Goal: Information Seeking & Learning: Find specific fact

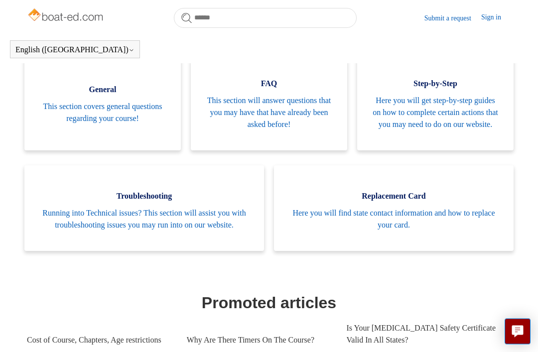
scroll to position [207, 0]
click at [286, 111] on span "This section will answer questions that you may have that have already been ask…" at bounding box center [269, 112] width 126 height 36
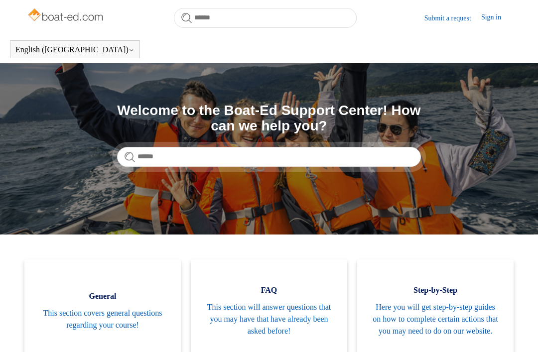
scroll to position [239, 0]
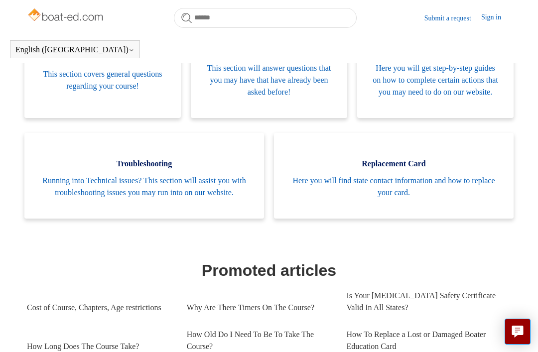
click at [82, 82] on span "This section covers general questions regarding your course!" at bounding box center [102, 80] width 126 height 24
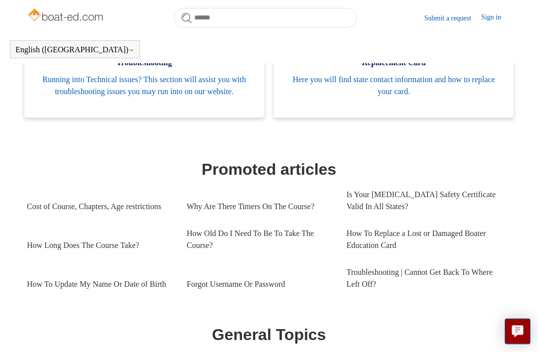
scroll to position [341, 0]
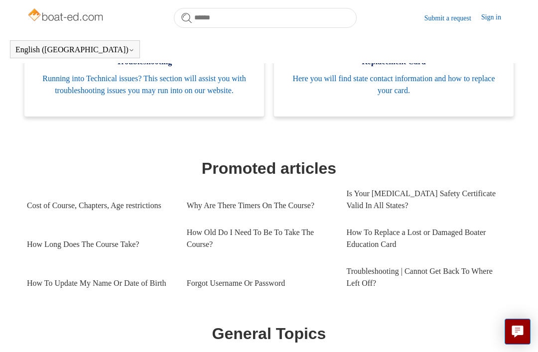
click at [431, 219] on link "Is Your [MEDICAL_DATA] Safety Certificate Valid In All States?" at bounding box center [426, 199] width 160 height 39
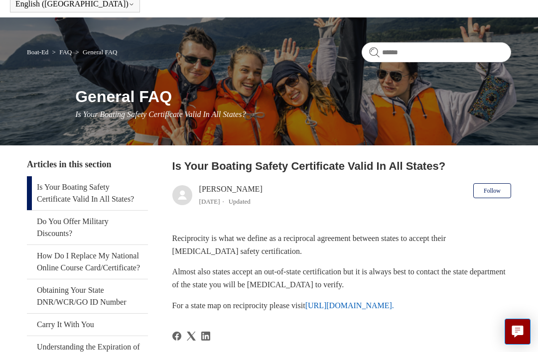
scroll to position [47, 0]
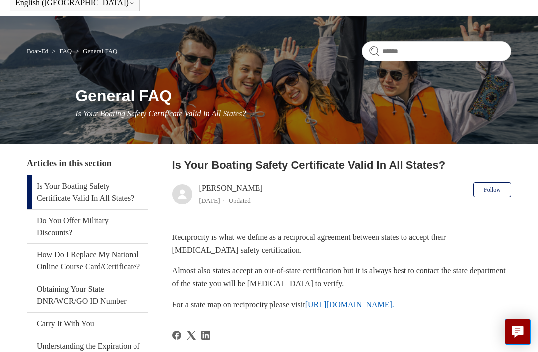
click at [356, 309] on link "[URL][DOMAIN_NAME]." at bounding box center [349, 304] width 89 height 8
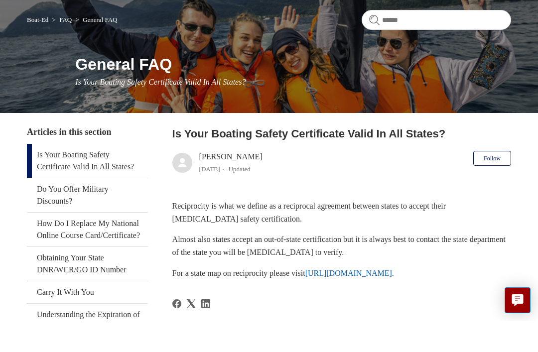
scroll to position [79, 0]
